Goal: Information Seeking & Learning: Learn about a topic

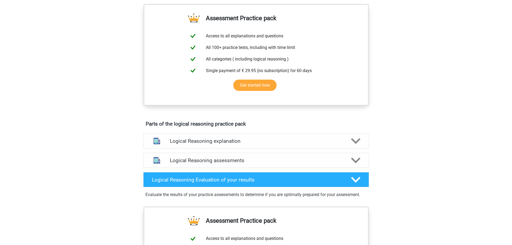
scroll to position [188, 0]
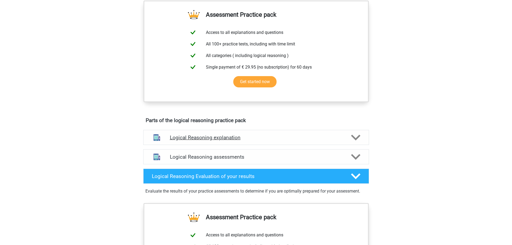
click at [352, 140] on polygon at bounding box center [355, 137] width 9 height 6
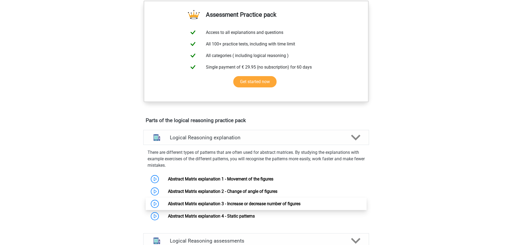
click at [246, 206] on link "Abstract Matrix explanation 3 - Increase or decrease number of figures" at bounding box center [234, 203] width 132 height 5
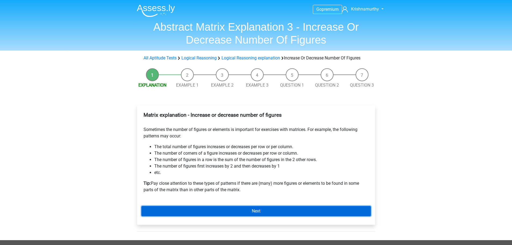
click at [261, 215] on link "Next" at bounding box center [255, 211] width 229 height 10
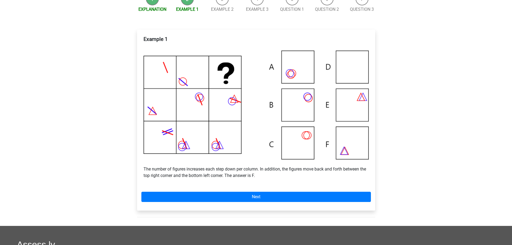
scroll to position [81, 0]
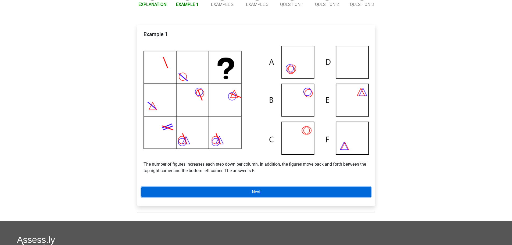
click at [258, 194] on link "Next" at bounding box center [255, 192] width 229 height 10
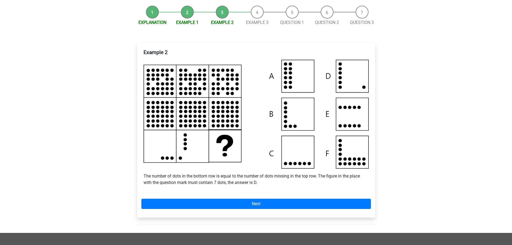
scroll to position [81, 0]
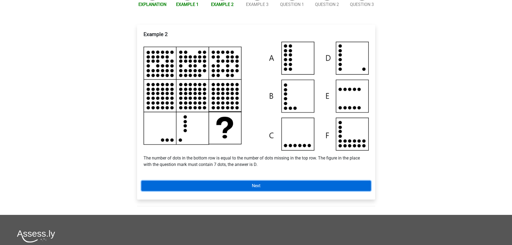
click at [253, 184] on link "Next" at bounding box center [255, 186] width 229 height 10
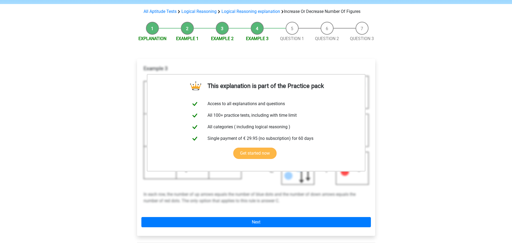
scroll to position [54, 0]
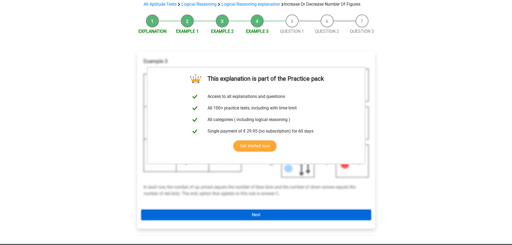
click at [248, 212] on link "Next" at bounding box center [255, 215] width 229 height 10
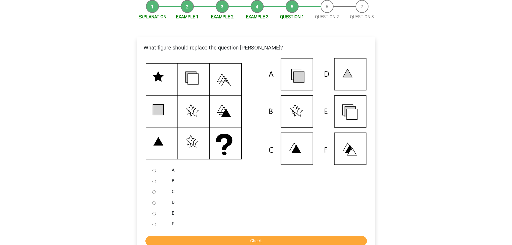
scroll to position [107, 0]
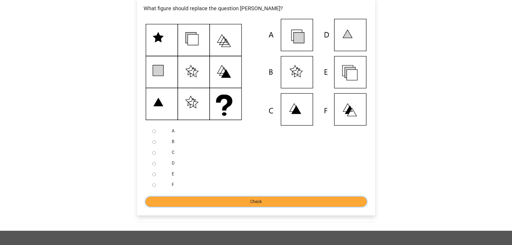
click at [255, 200] on input "Check" at bounding box center [255, 201] width 221 height 10
click at [155, 132] on input "A" at bounding box center [153, 130] width 3 height 3
radio input "true"
click at [262, 200] on input "Check" at bounding box center [255, 201] width 221 height 10
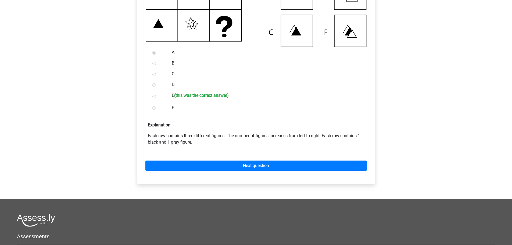
scroll to position [188, 0]
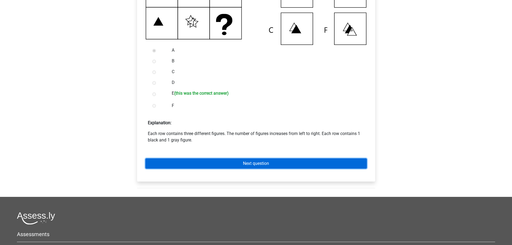
click at [244, 163] on link "Next question" at bounding box center [255, 163] width 221 height 10
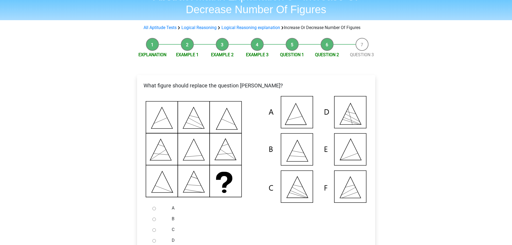
scroll to position [54, 0]
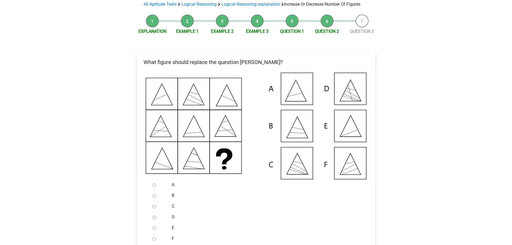
drag, startPoint x: 153, startPoint y: 186, endPoint x: 178, endPoint y: 187, distance: 24.5
click at [153, 186] on input "A" at bounding box center [153, 184] width 3 height 3
radio input "true"
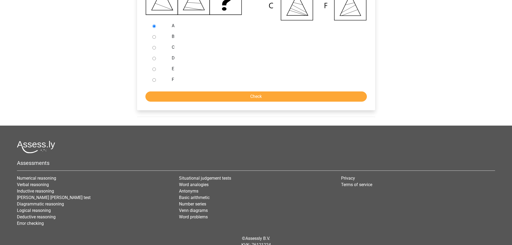
scroll to position [215, 0]
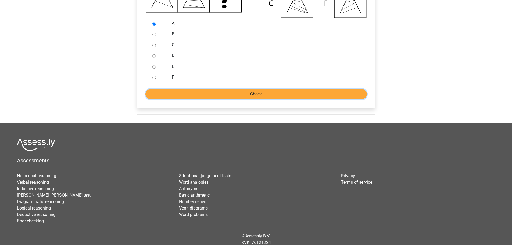
click at [251, 91] on input "Check" at bounding box center [255, 94] width 221 height 10
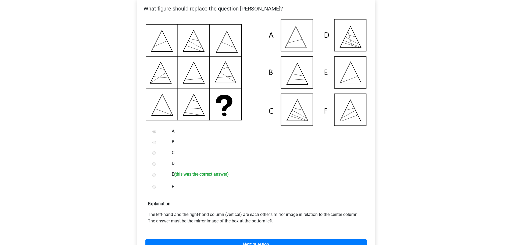
scroll to position [107, 0]
drag, startPoint x: 275, startPoint y: 221, endPoint x: 147, endPoint y: 215, distance: 127.5
click at [148, 215] on p "The left-hand and the right-hand column (vertical) are each other's mirror imag…" at bounding box center [256, 217] width 216 height 13
